Goal: Task Accomplishment & Management: Complete application form

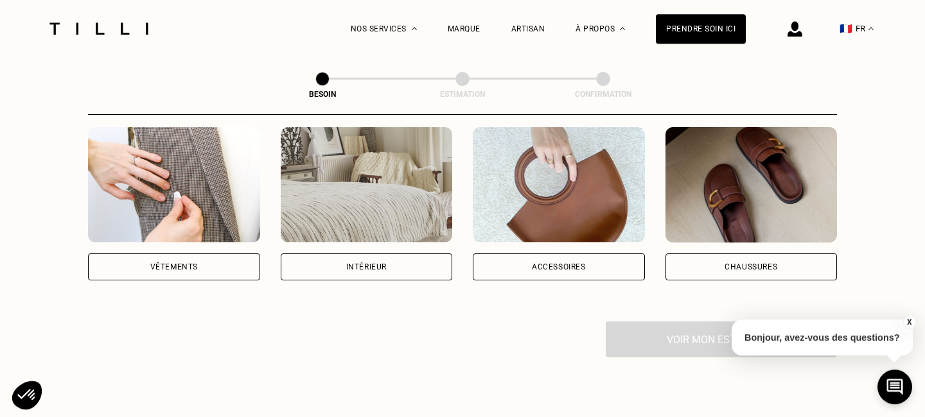
scroll to position [333, 0]
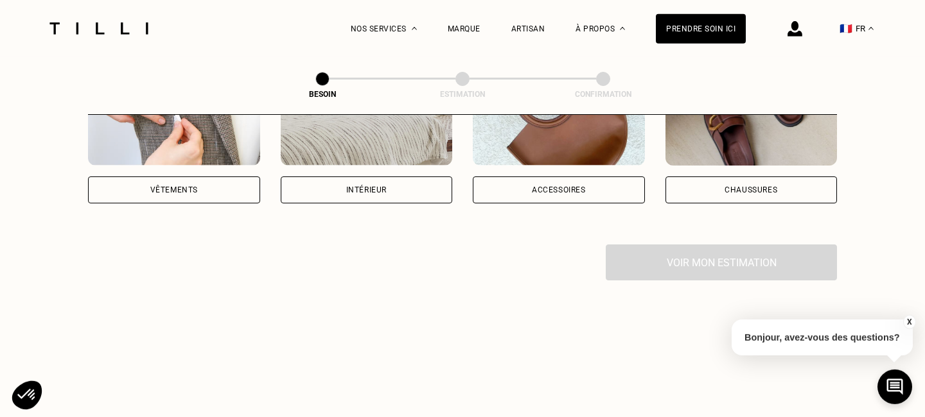
click at [338, 182] on div "Intérieur" at bounding box center [367, 190] width 172 height 27
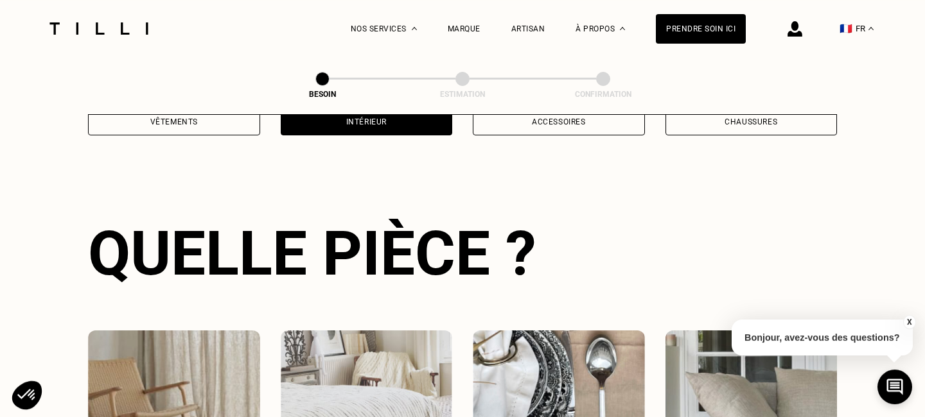
scroll to position [683, 0]
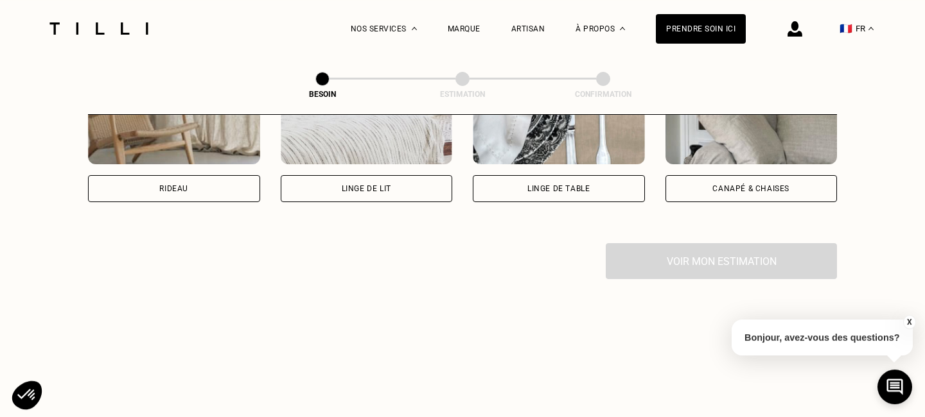
click at [200, 184] on div "Rideau" at bounding box center [174, 188] width 172 height 27
select select "FR"
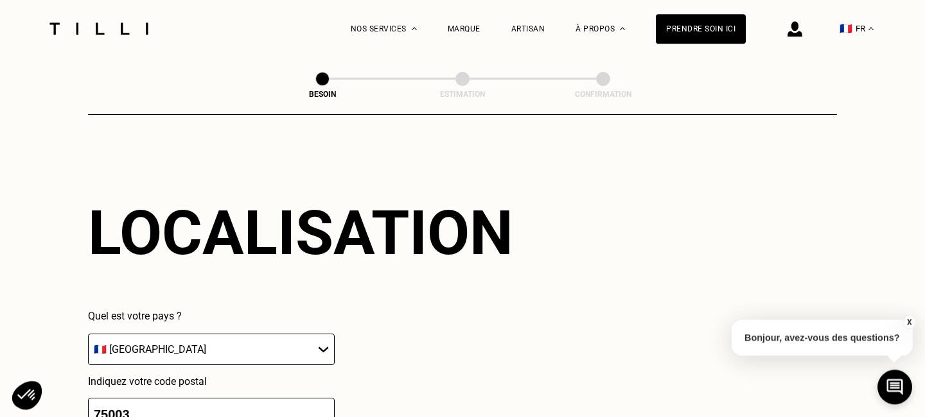
scroll to position [349, 0]
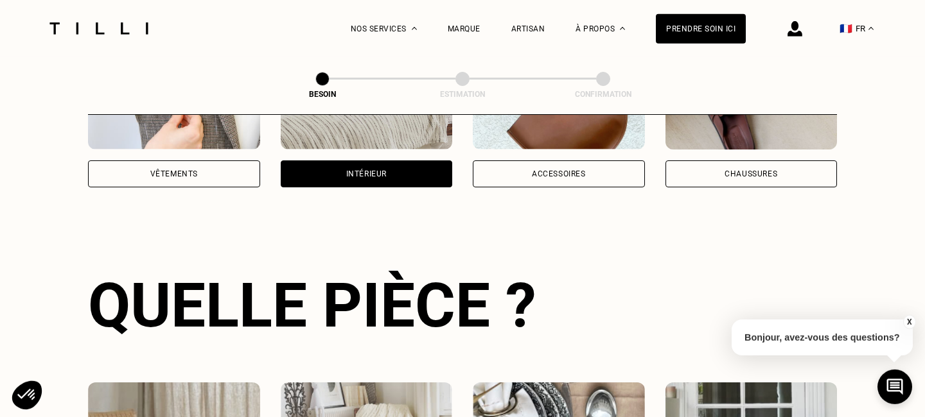
click at [215, 171] on div "Vêtements" at bounding box center [174, 174] width 172 height 27
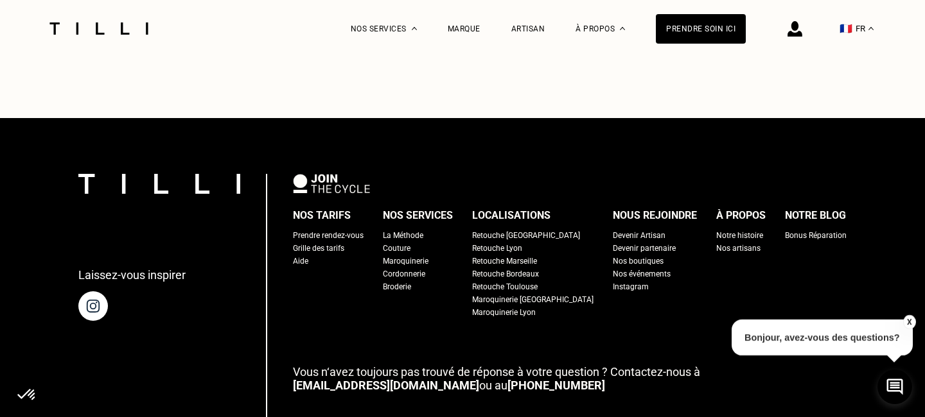
scroll to position [1581, 0]
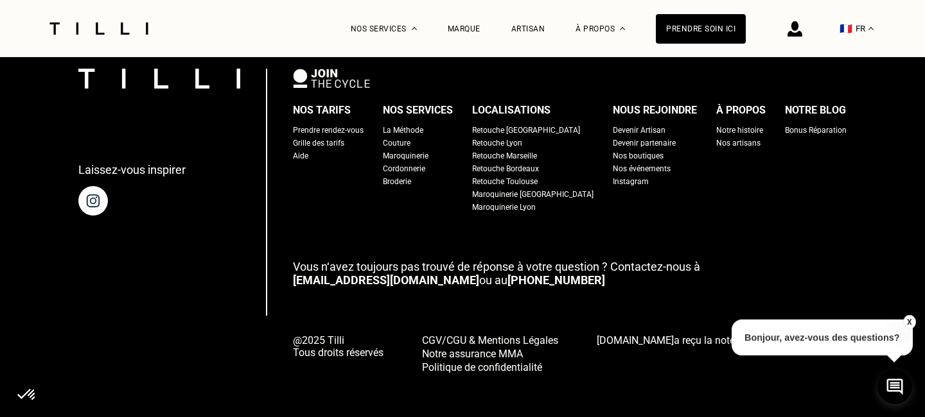
click at [487, 335] on span "CGV/CGU & Mentions Légales" at bounding box center [490, 341] width 136 height 12
click at [908, 321] on button "X" at bounding box center [908, 322] width 13 height 14
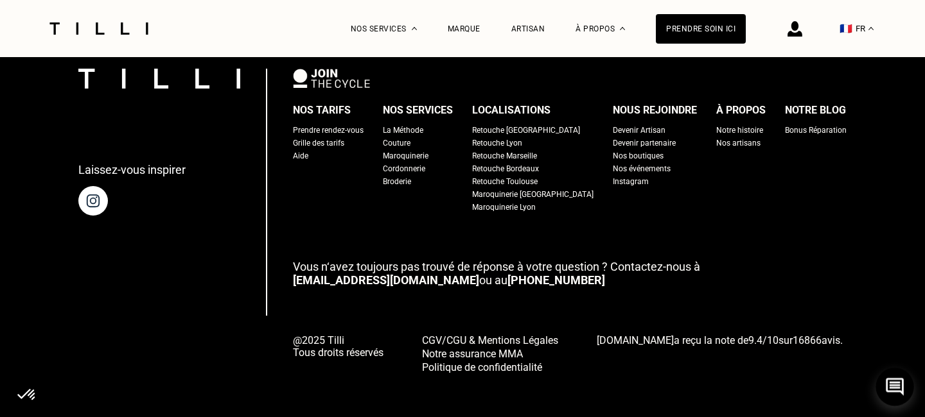
click at [891, 385] on icon at bounding box center [894, 387] width 18 height 18
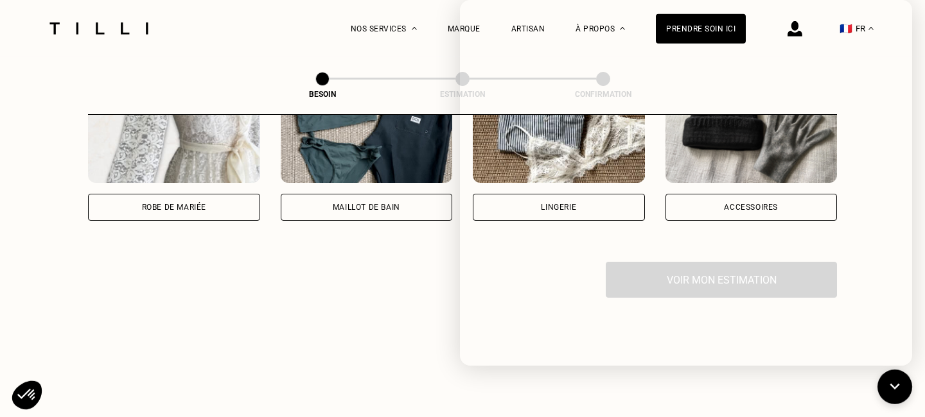
click at [191, 200] on div "Robe de mariée" at bounding box center [174, 207] width 172 height 27
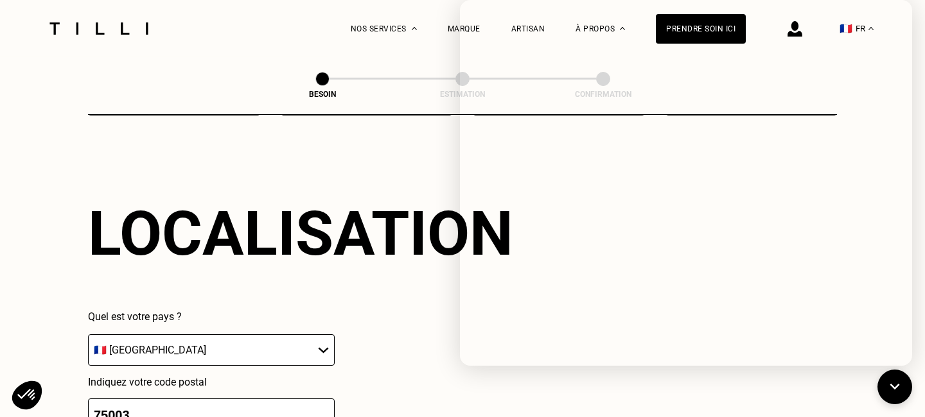
scroll to position [1117, 0]
click at [896, 388] on icon at bounding box center [894, 387] width 21 height 34
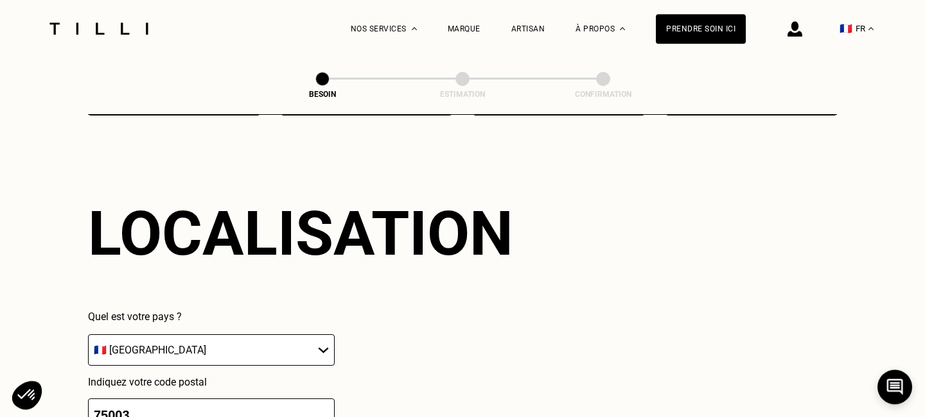
select select "UK"
click option "🇬🇧 [GEOGRAPHIC_DATA]" at bounding box center [0, 0] width 0 height 0
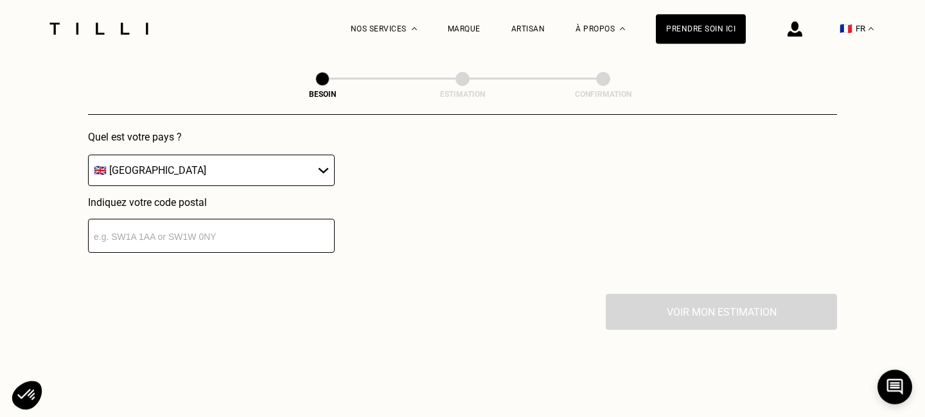
scroll to position [1307, 0]
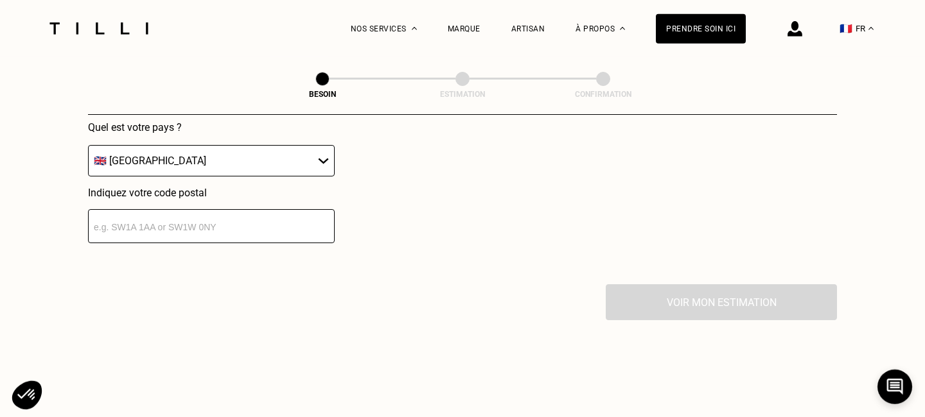
click at [204, 221] on input "text" at bounding box center [211, 226] width 247 height 34
drag, startPoint x: 167, startPoint y: 221, endPoint x: 73, endPoint y: 219, distance: 94.4
click at [88, 219] on input "cb5 8hw" at bounding box center [211, 226] width 247 height 34
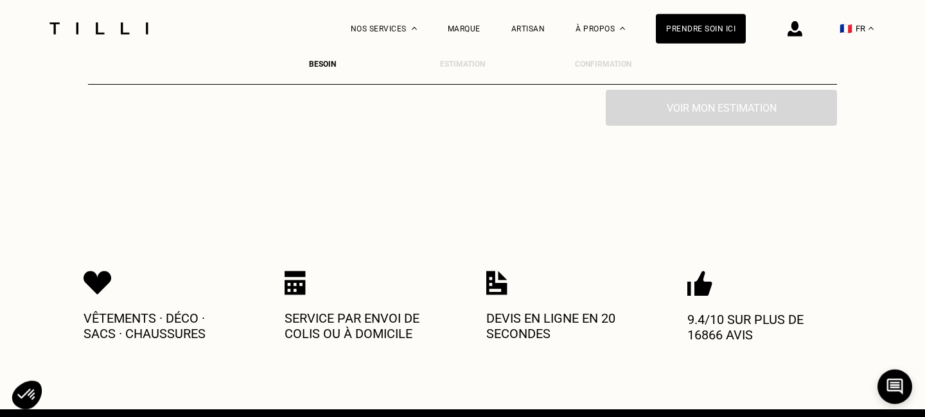
scroll to position [1400, 0]
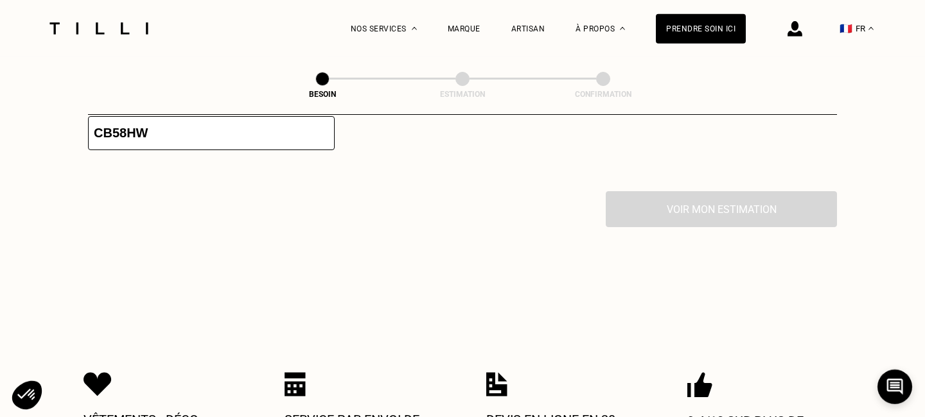
click at [117, 128] on input "CB58HW" at bounding box center [211, 133] width 247 height 34
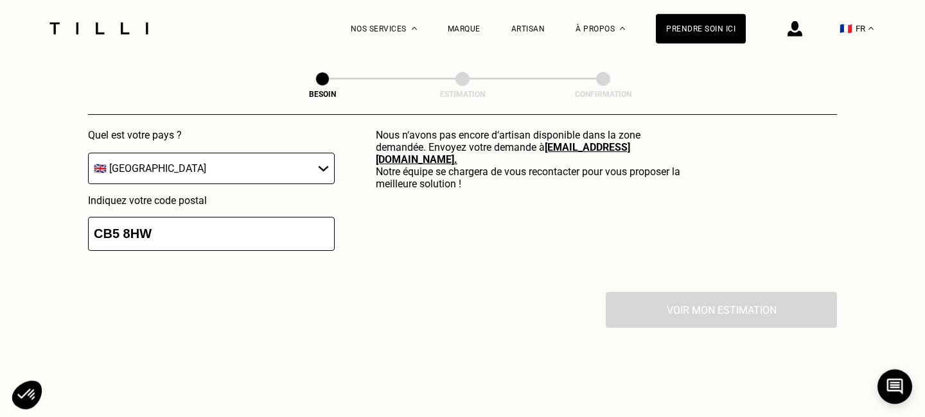
scroll to position [1196, 0]
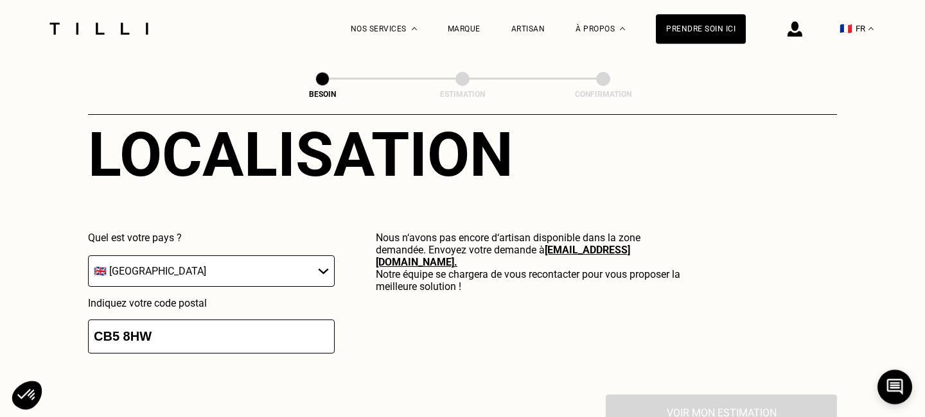
click at [202, 320] on input "CB5 8HW" at bounding box center [211, 337] width 247 height 34
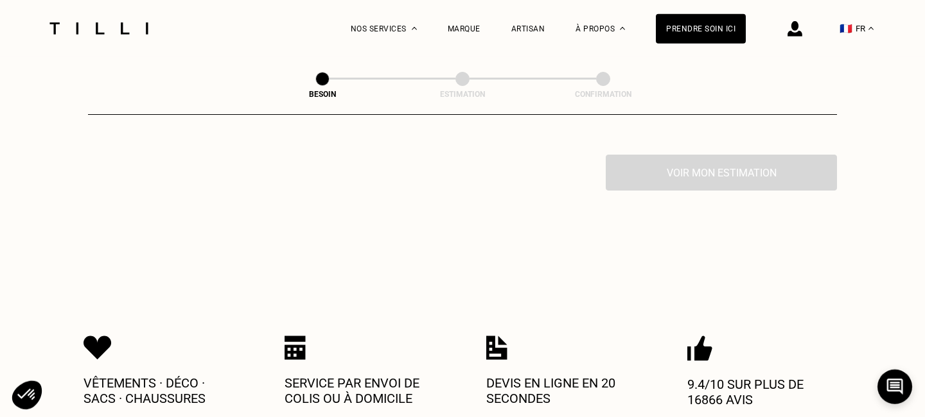
scroll to position [1173, 0]
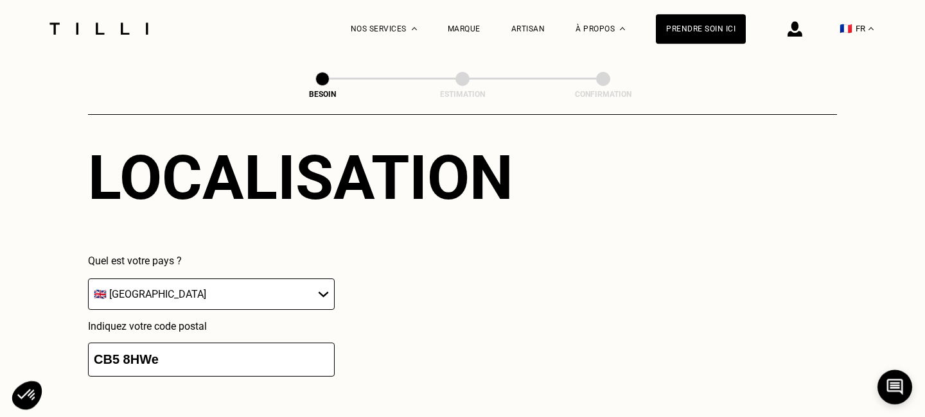
type input "CB5 8HW"
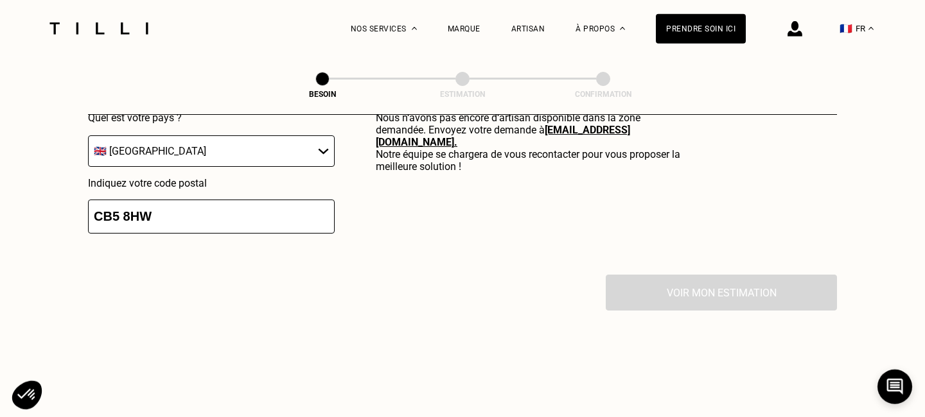
scroll to position [1275, 0]
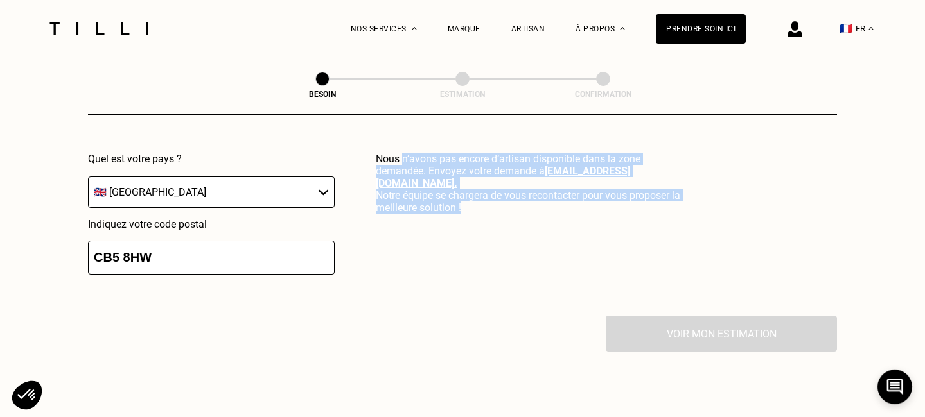
drag, startPoint x: 477, startPoint y: 182, endPoint x: 401, endPoint y: 153, distance: 81.1
click at [401, 153] on p "Nous n‘avons pas encore d‘artisan disponible dans la zone demandée. Envoyez vot…" at bounding box center [529, 183] width 306 height 61
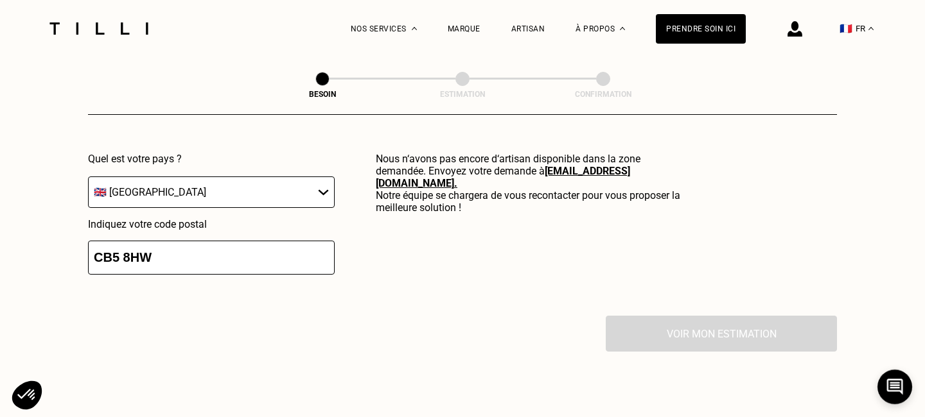
click at [401, 154] on p "Nous n‘avons pas encore d‘artisan disponible dans la zone demandée. Envoyez vot…" at bounding box center [529, 183] width 306 height 61
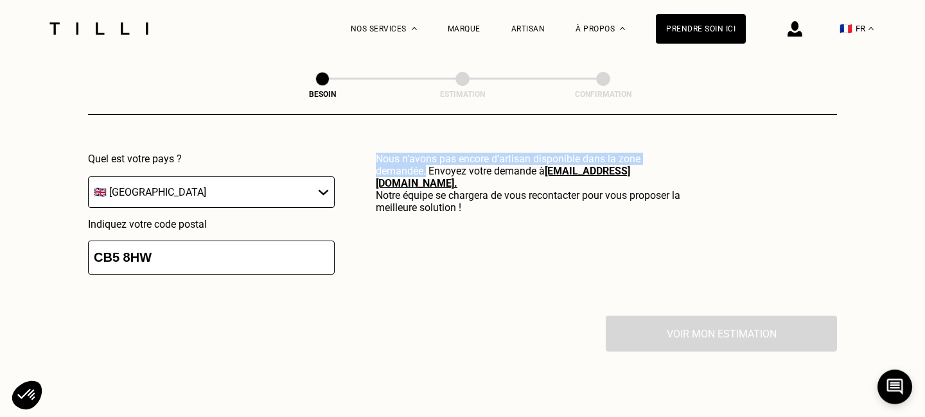
drag, startPoint x: 424, startPoint y: 161, endPoint x: 369, endPoint y: 143, distance: 58.9
click at [369, 153] on div "Quel est votre pays ? 🇩🇪 [GEOGRAPHIC_DATA] 🇦🇹 [GEOGRAPHIC_DATA] 🇧🇪 [GEOGRAPHIC_…" at bounding box center [385, 214] width 594 height 122
copy p "Nous n‘avons pas encore d‘artisan disponible dans la zone demandée."
click at [89, 30] on img at bounding box center [99, 28] width 108 height 12
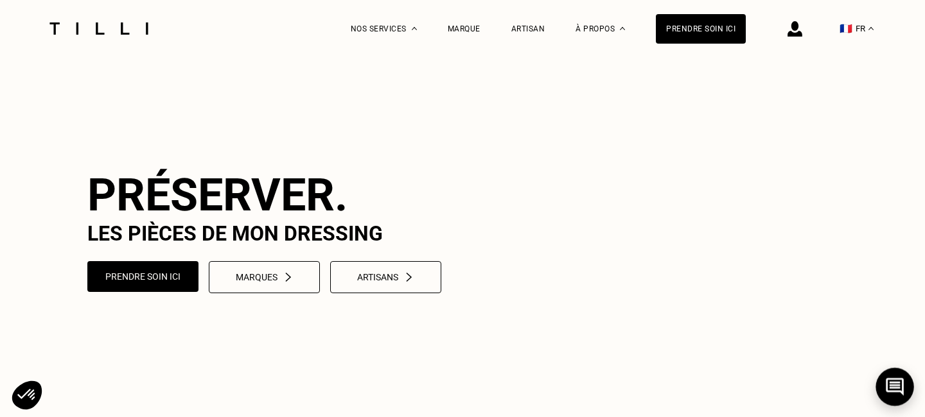
click at [893, 388] on icon at bounding box center [894, 387] width 21 height 34
